Goal: Navigation & Orientation: Find specific page/section

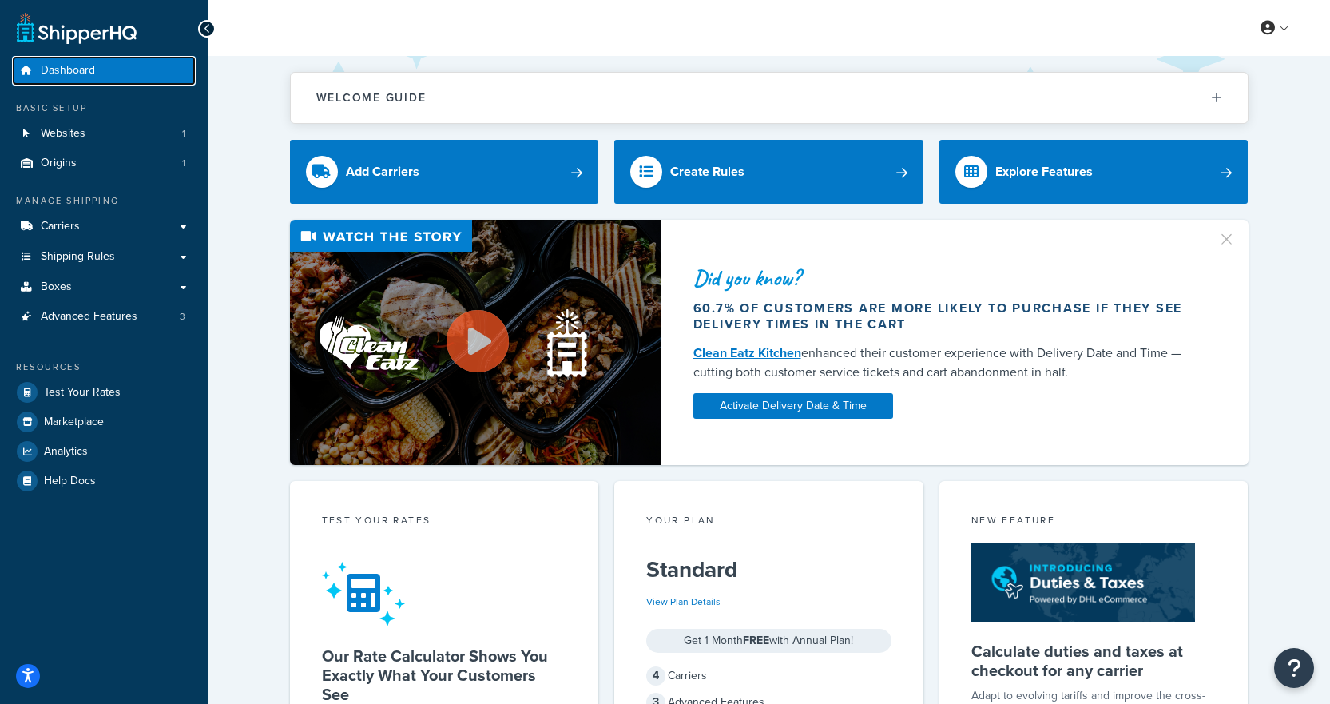
click at [103, 73] on link "Dashboard" at bounding box center [104, 71] width 184 height 30
click at [207, 27] on icon at bounding box center [207, 28] width 7 height 11
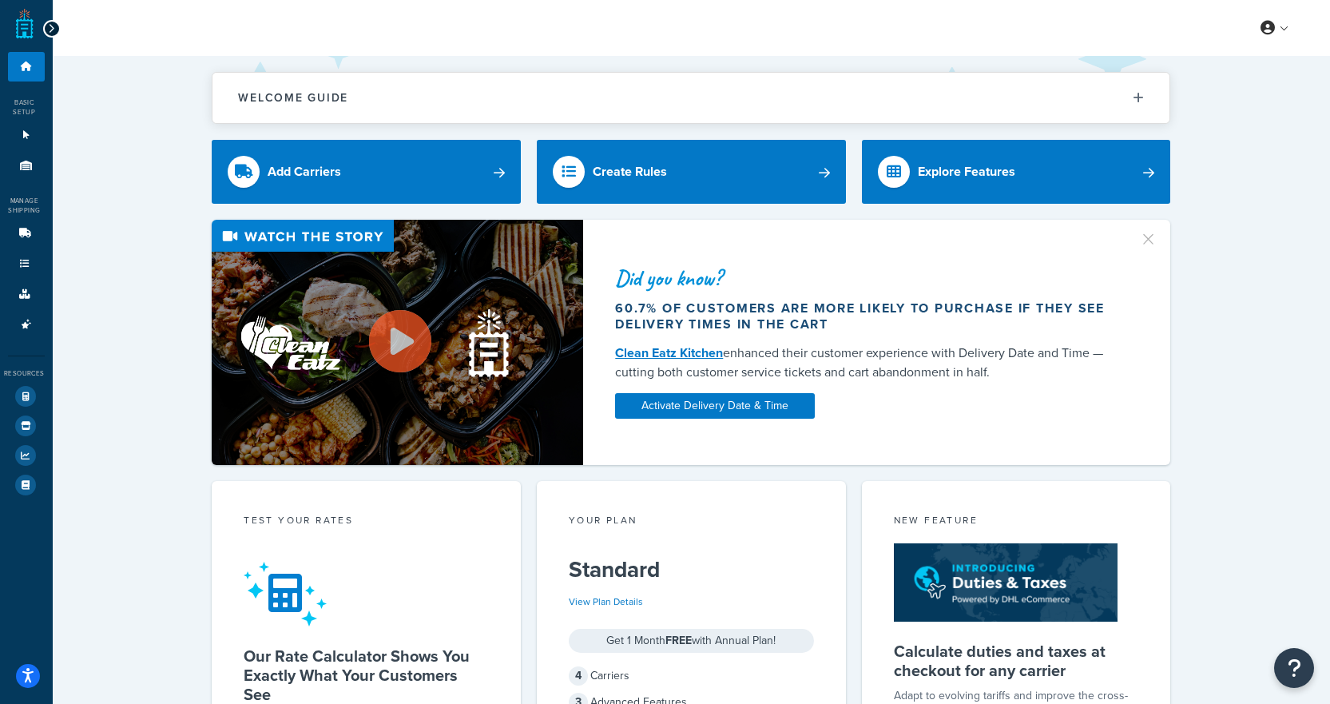
click at [49, 32] on icon at bounding box center [51, 28] width 7 height 11
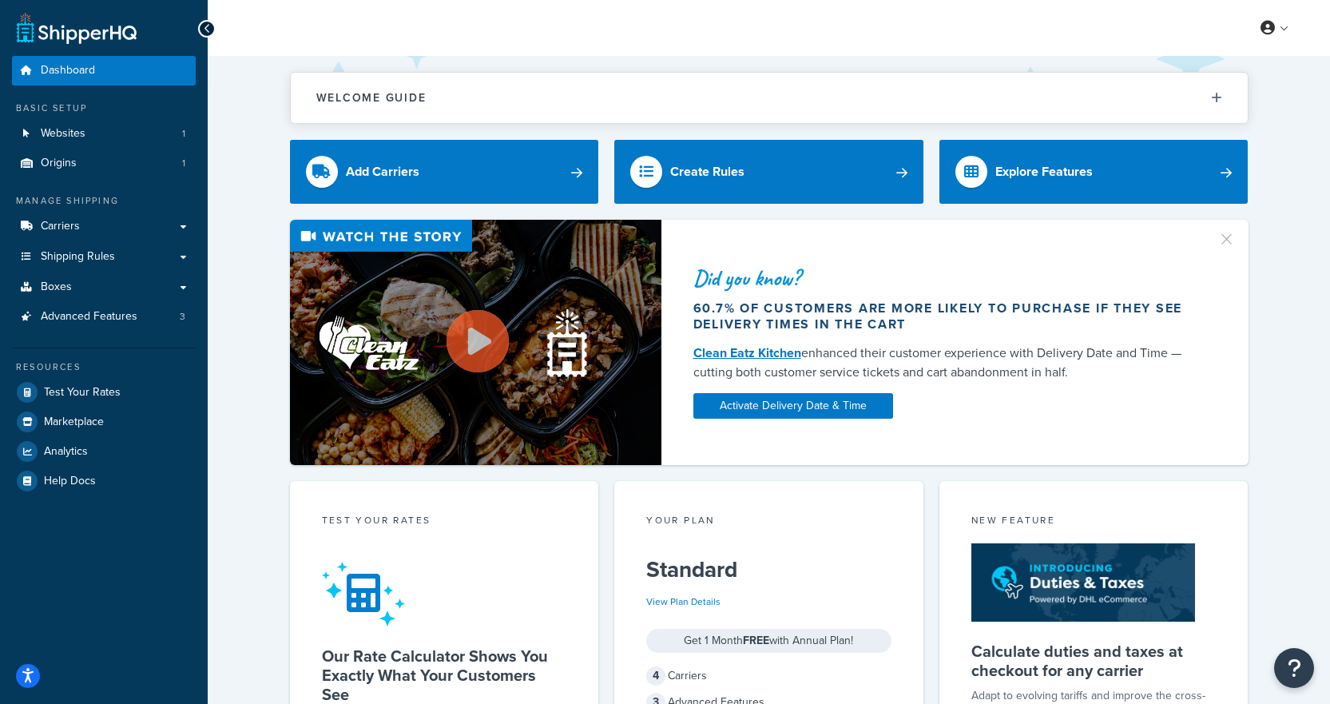
click at [47, 27] on link at bounding box center [77, 28] width 120 height 32
click at [160, 233] on link "Carriers" at bounding box center [104, 227] width 184 height 30
